Goal: Information Seeking & Learning: Learn about a topic

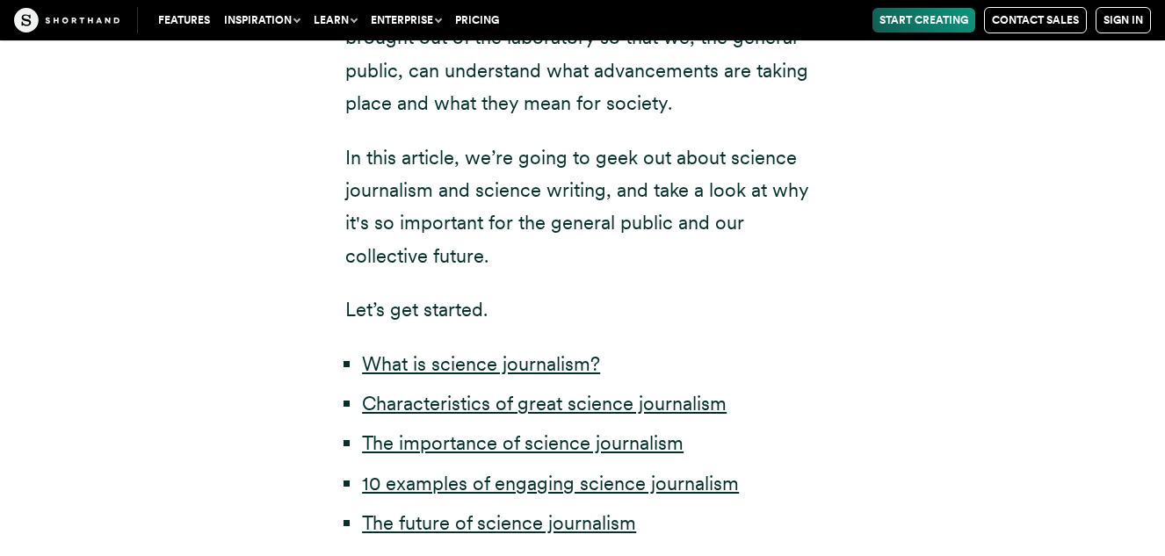
scroll to position [808, 0]
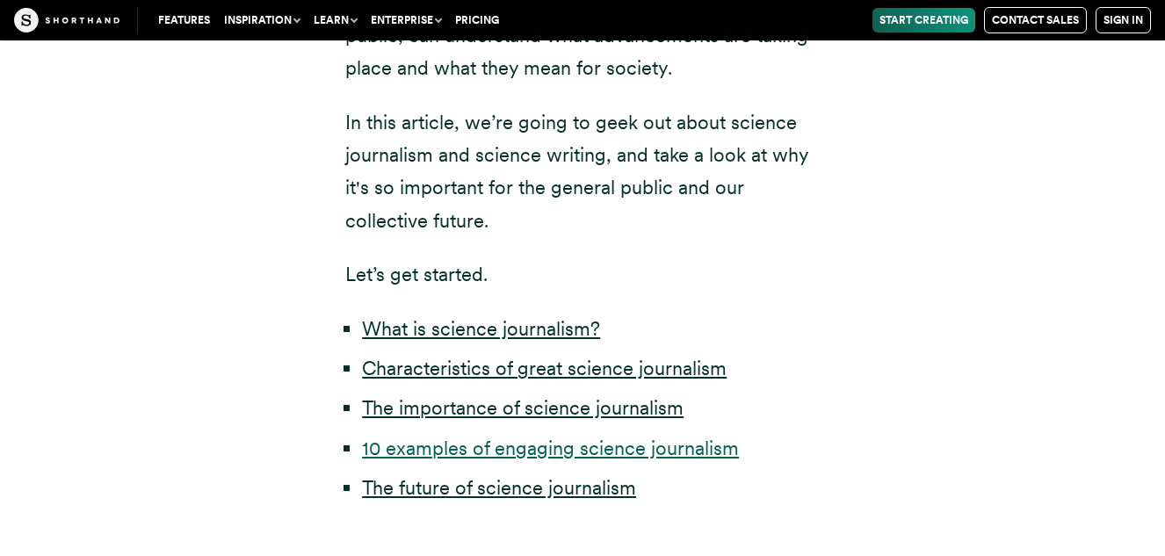
click at [496, 453] on link "10 examples of engaging science journalism" at bounding box center [550, 448] width 377 height 23
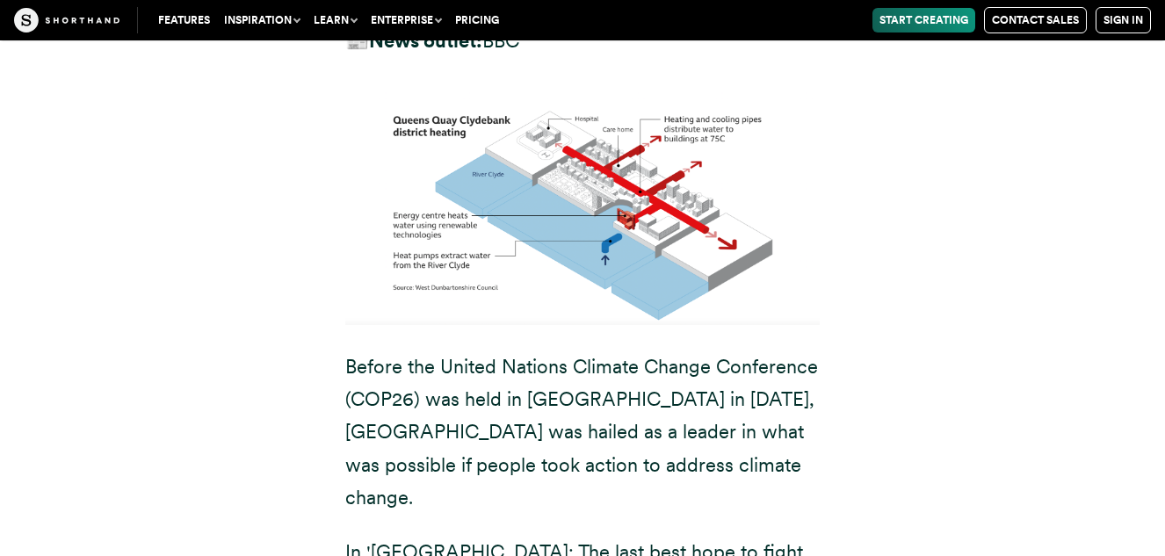
scroll to position [12955, 0]
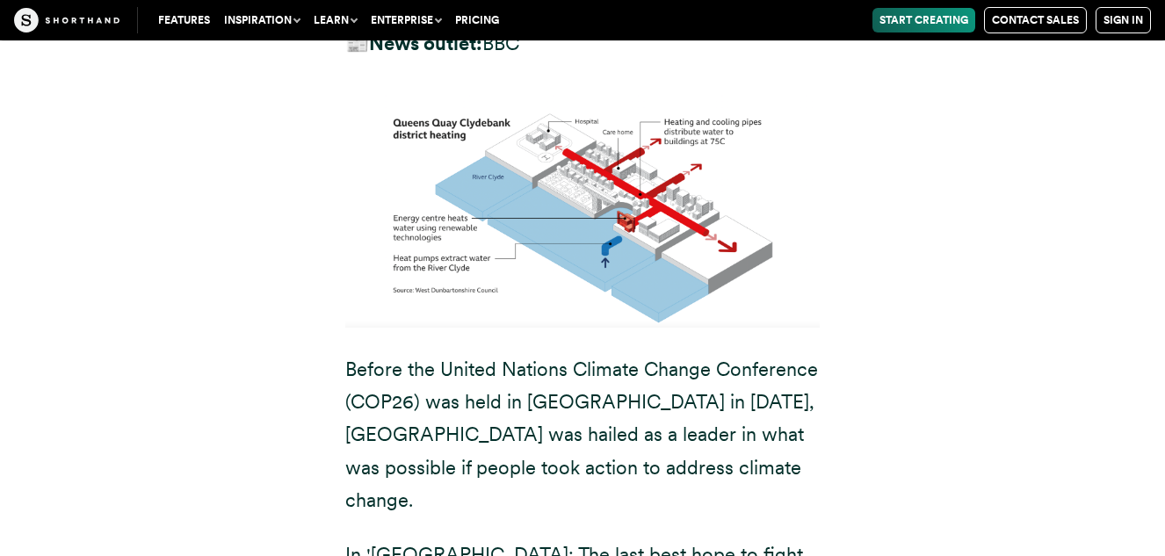
click at [1024, 134] on div "3. [GEOGRAPHIC_DATA]: The last best hope to fight climate change ✍️ Journalist(…" at bounding box center [583, 524] width 1090 height 1370
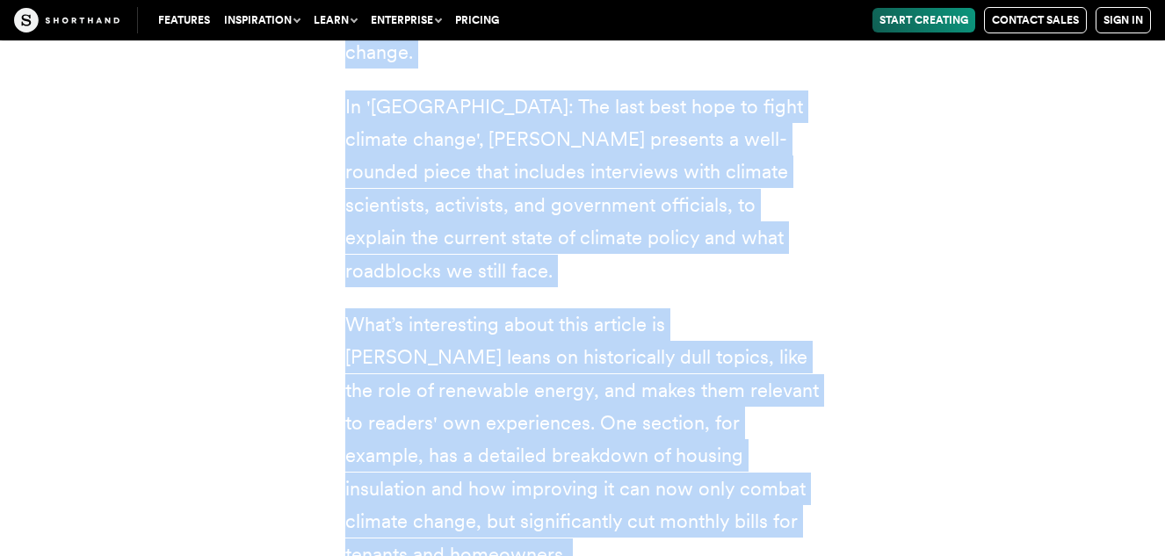
scroll to position [13476, 0]
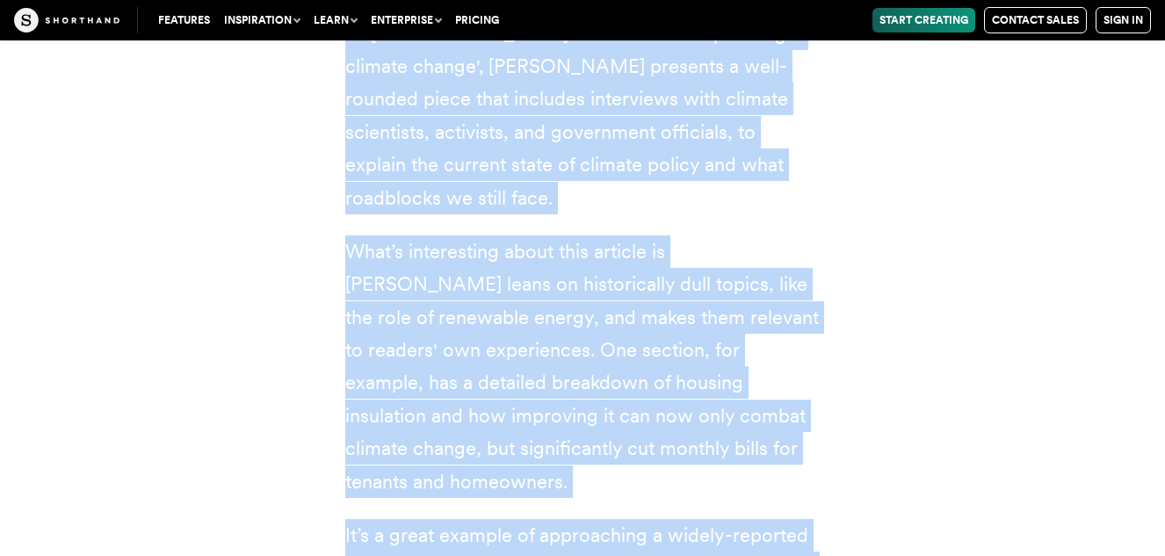
drag, startPoint x: 349, startPoint y: 134, endPoint x: 683, endPoint y: 329, distance: 386.2
click at [683, 329] on div "3. [GEOGRAPHIC_DATA]: The last best hope to fight climate change ✍️ Journalist(…" at bounding box center [582, 3] width 545 height 1370
copy div "Loremi dol Sitame Consect Adipisc Elitse Doeiusmodt (INC71) utl etdo ma Aliquae…"
click at [905, 222] on div "3. [GEOGRAPHIC_DATA]: The last best hope to fight climate change ✍️ Journalist(…" at bounding box center [583, 3] width 1090 height 1370
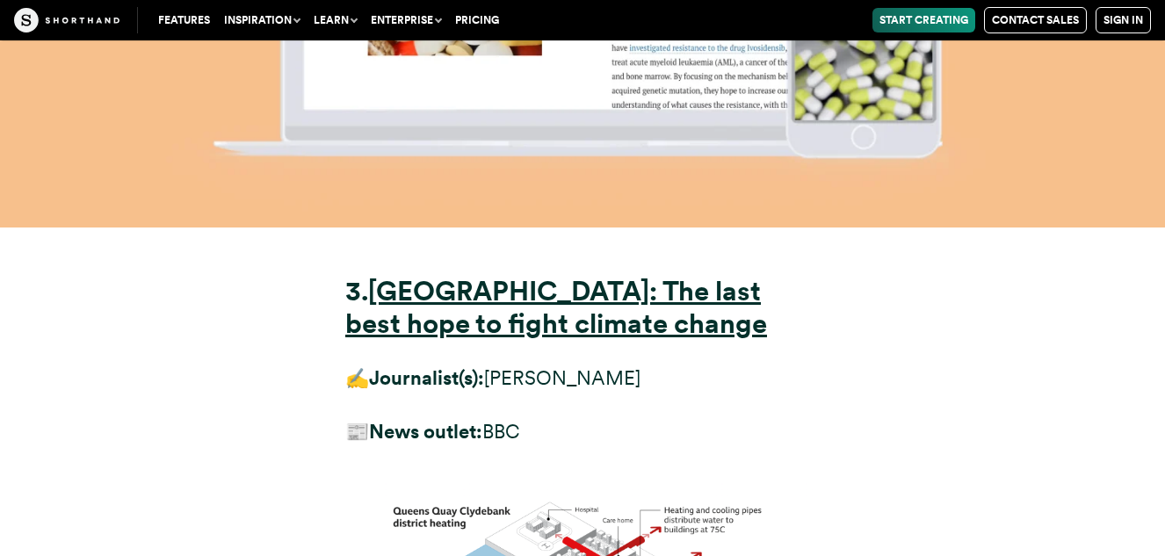
scroll to position [12492, 0]
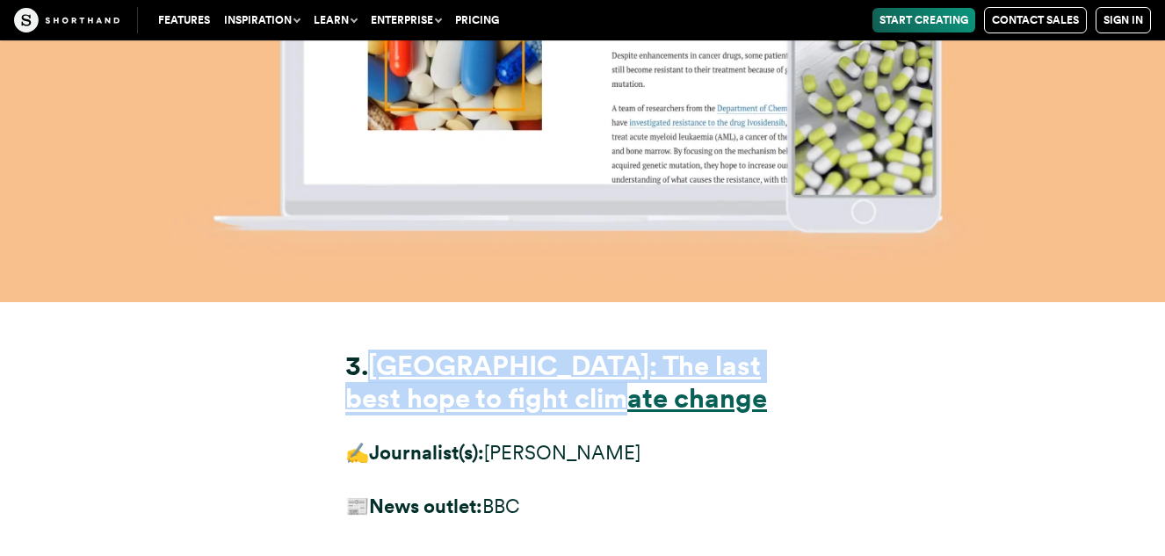
drag, startPoint x: 613, startPoint y: 179, endPoint x: 381, endPoint y: 134, distance: 236.4
click at [381, 351] on h3 "3. [GEOGRAPHIC_DATA]: The last best hope to fight climate change" at bounding box center [582, 383] width 474 height 65
copy strong "[GEOGRAPHIC_DATA]: The last best hope to fight climate change"
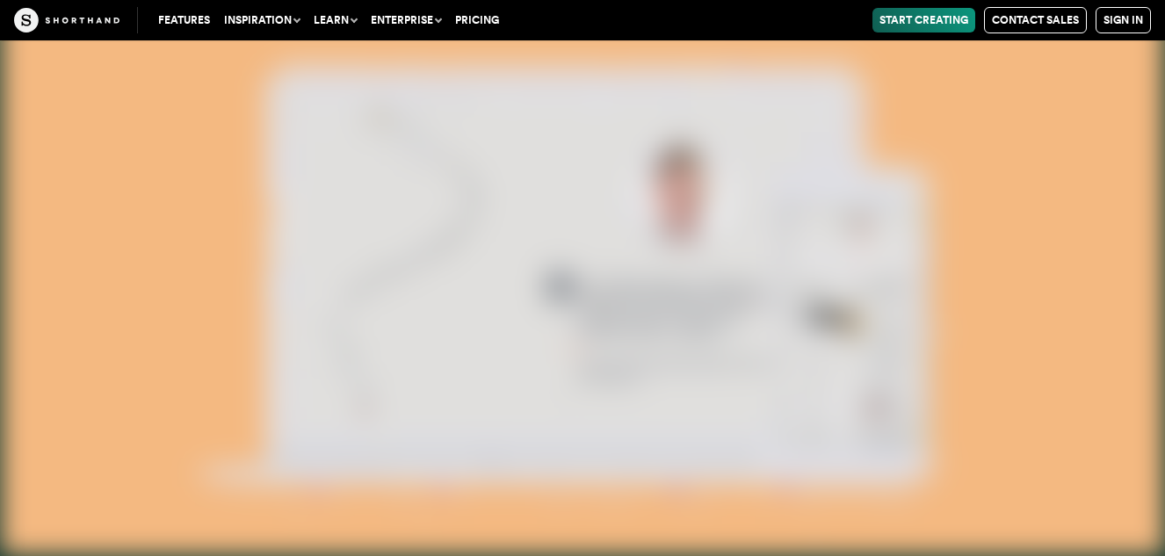
scroll to position [26587, 0]
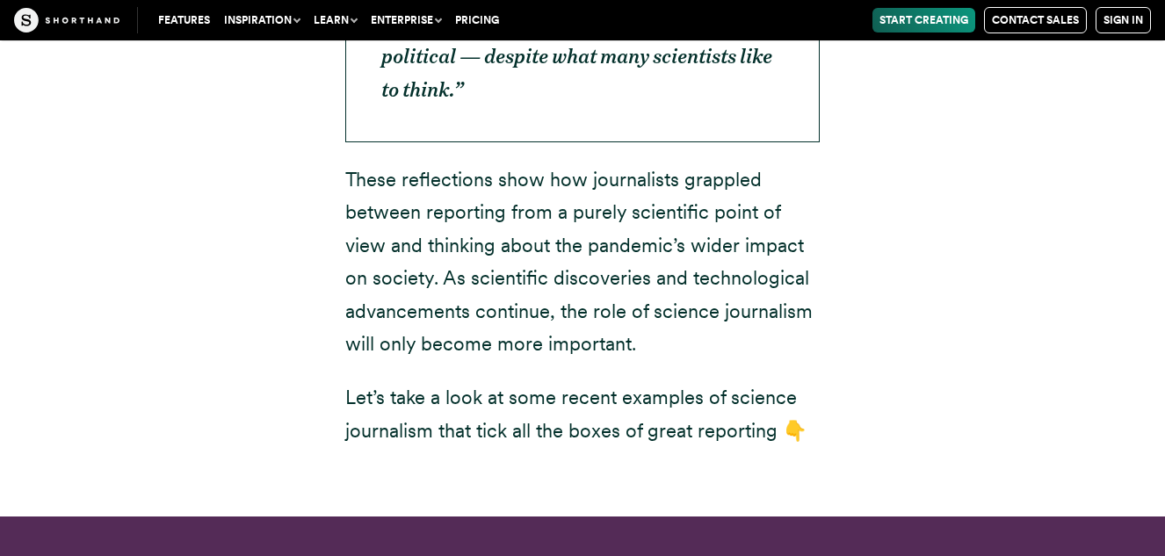
scroll to position [808, 0]
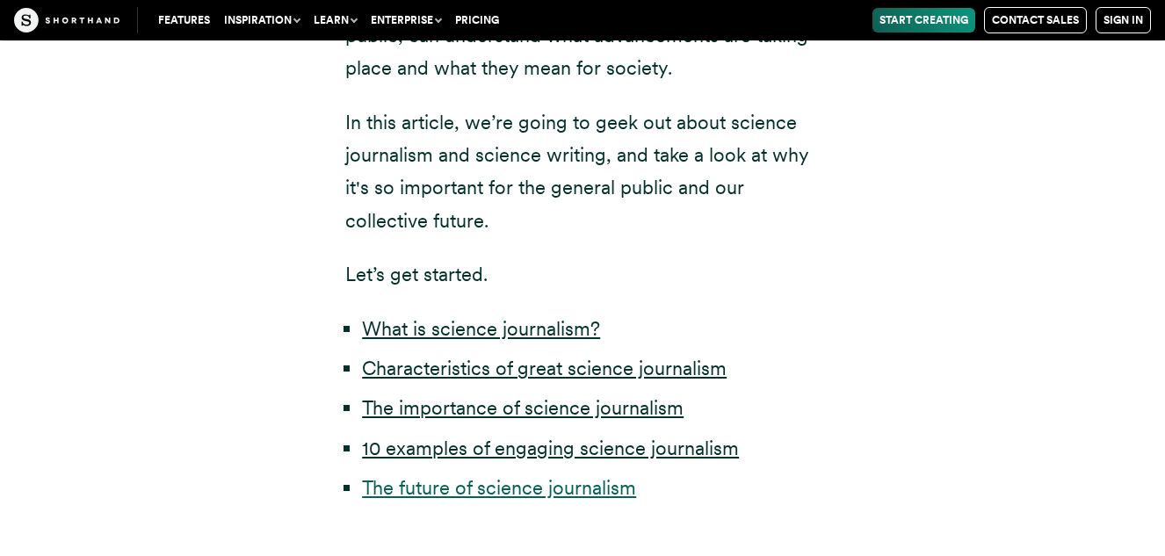
click at [557, 491] on link "The future of science journalism" at bounding box center [499, 487] width 274 height 23
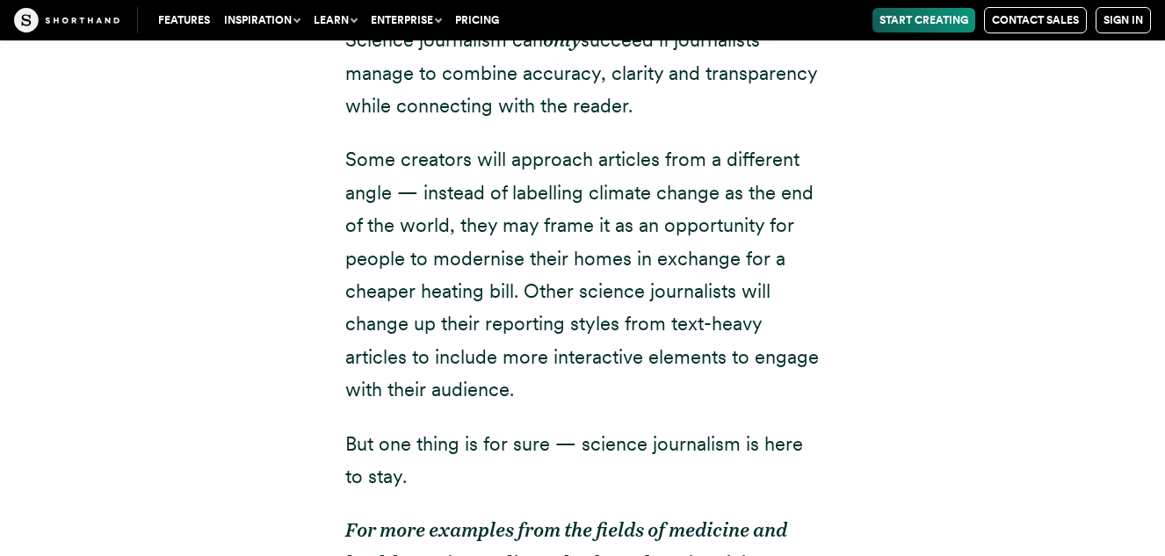
scroll to position [32396, 0]
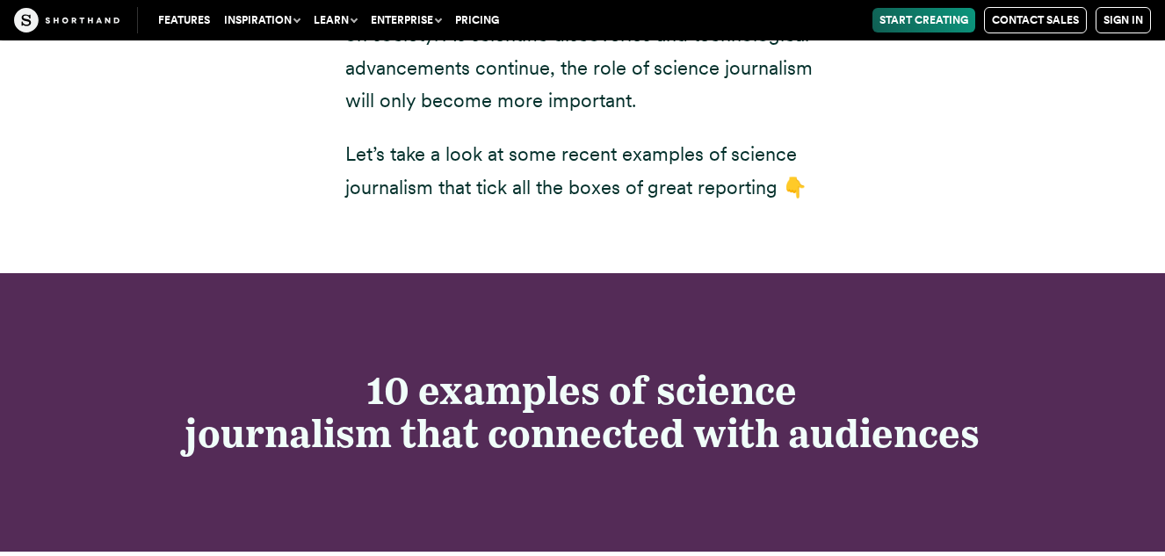
scroll to position [808, 0]
